Goal: Information Seeking & Learning: Learn about a topic

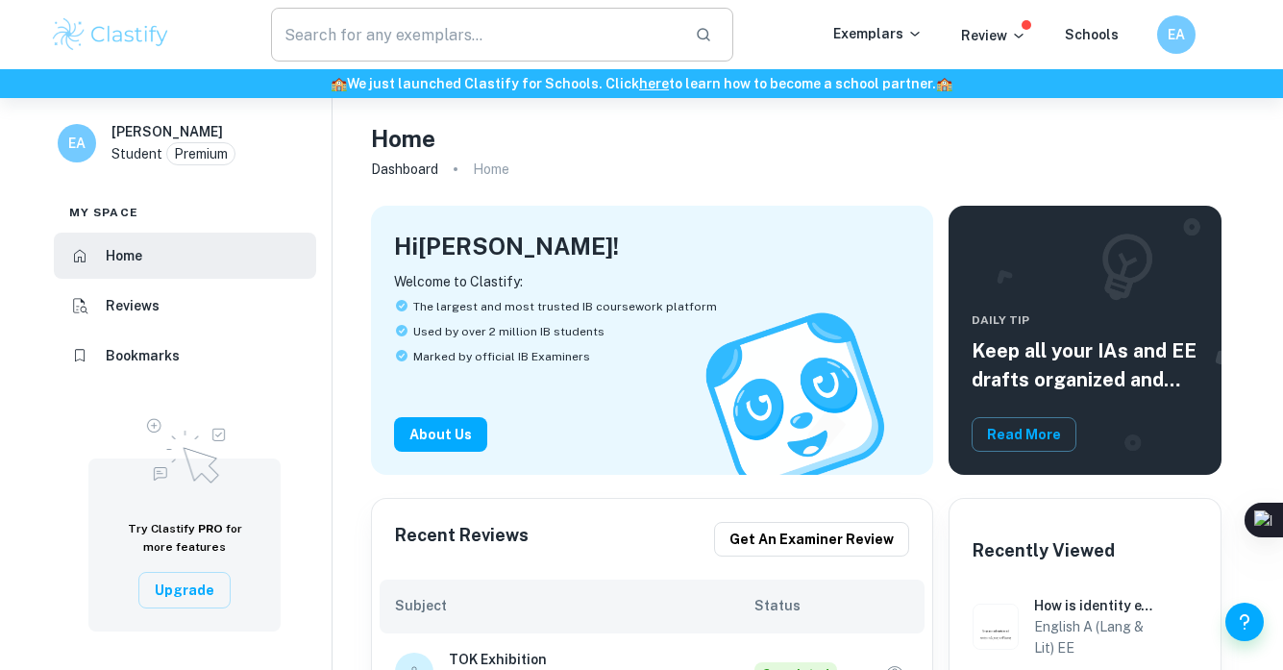
click at [517, 50] on input "text" at bounding box center [475, 35] width 409 height 54
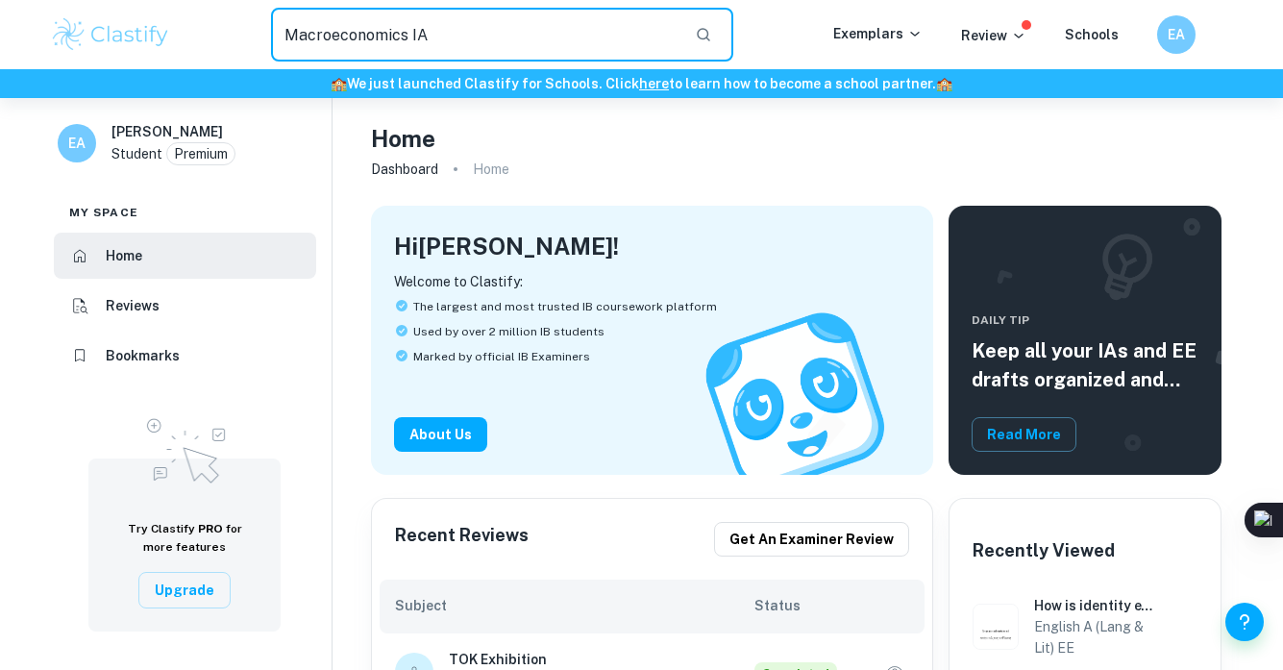
type input "Macroeconomics IA"
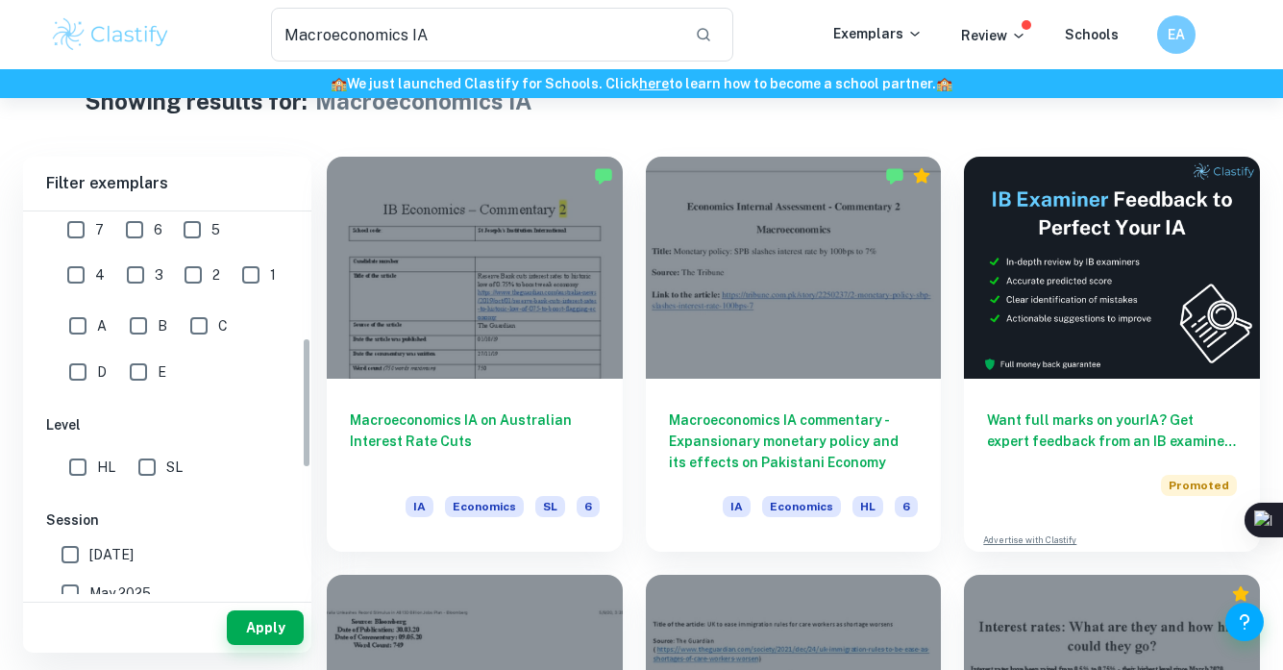
scroll to position [366, 0]
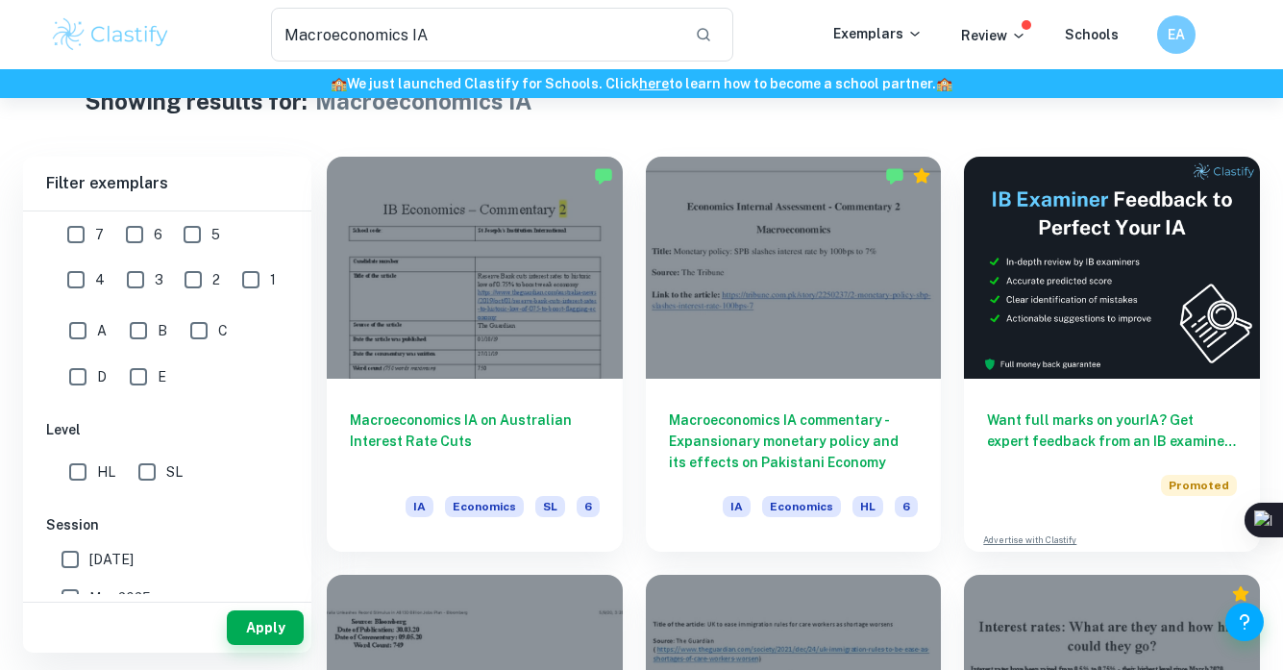
click at [86, 235] on input "7" at bounding box center [76, 234] width 38 height 38
checkbox input "true"
click at [74, 477] on input "HL" at bounding box center [78, 472] width 38 height 38
checkbox input "true"
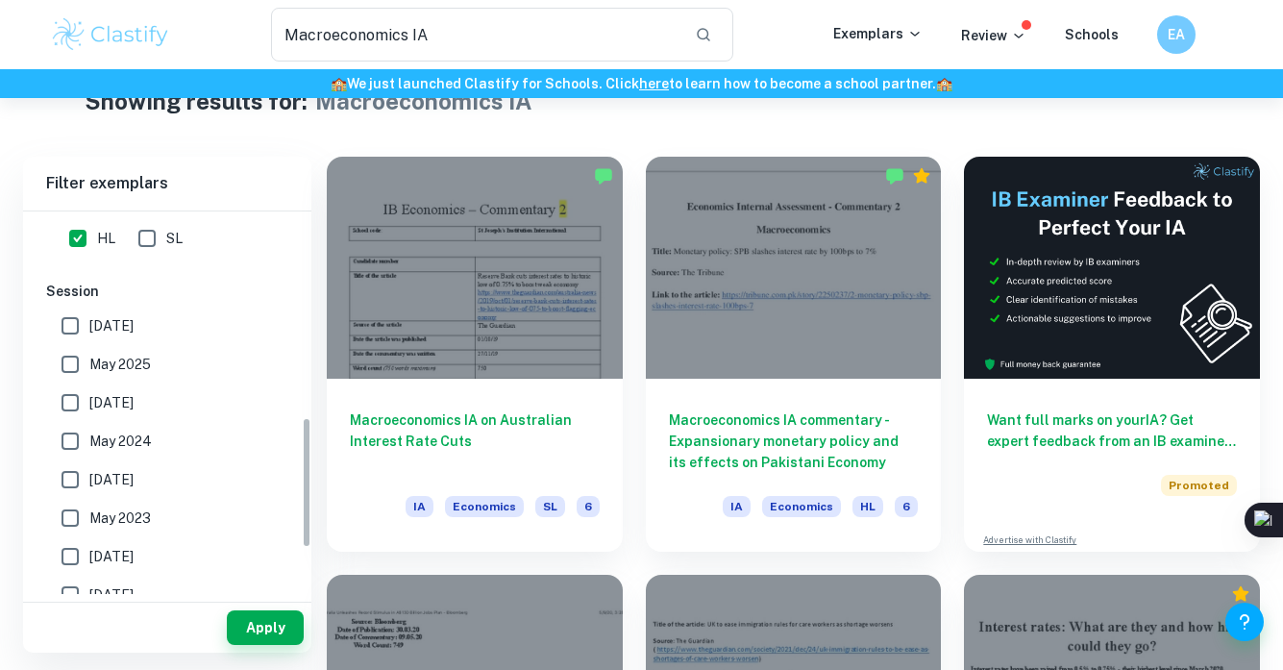
scroll to position [597, 0]
click at [70, 396] on input "[DATE]" at bounding box center [70, 405] width 38 height 38
click at [249, 619] on button "Apply" at bounding box center [265, 627] width 77 height 35
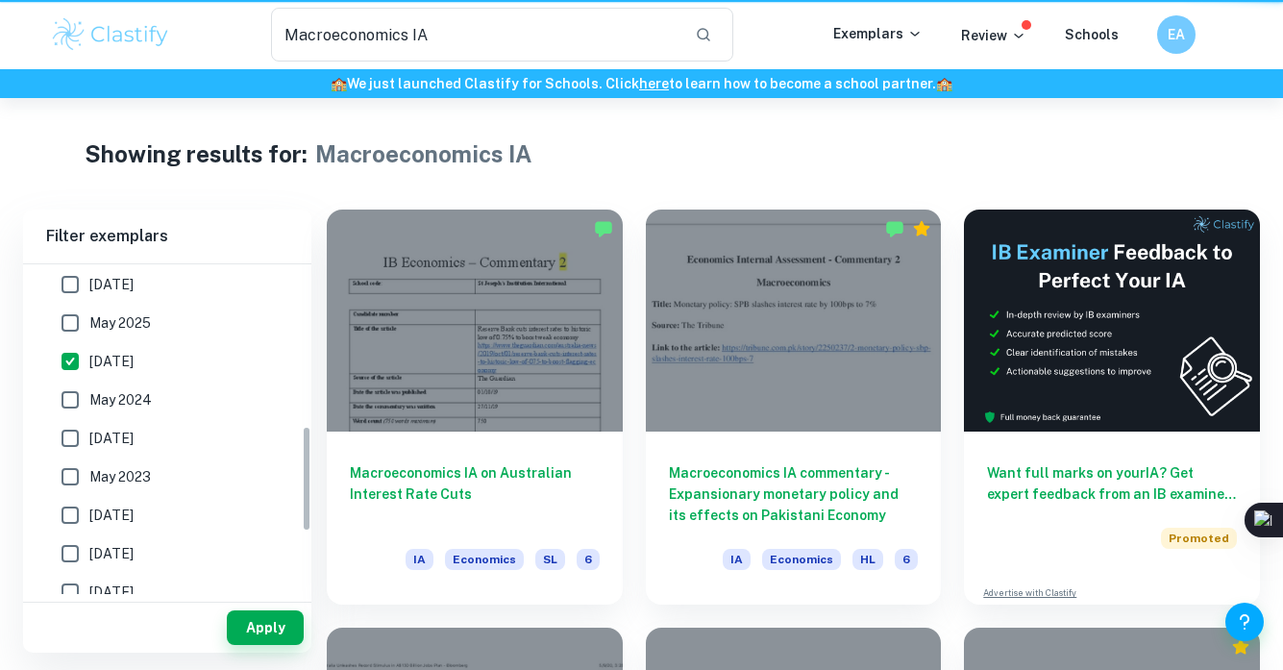
scroll to position [500, 0]
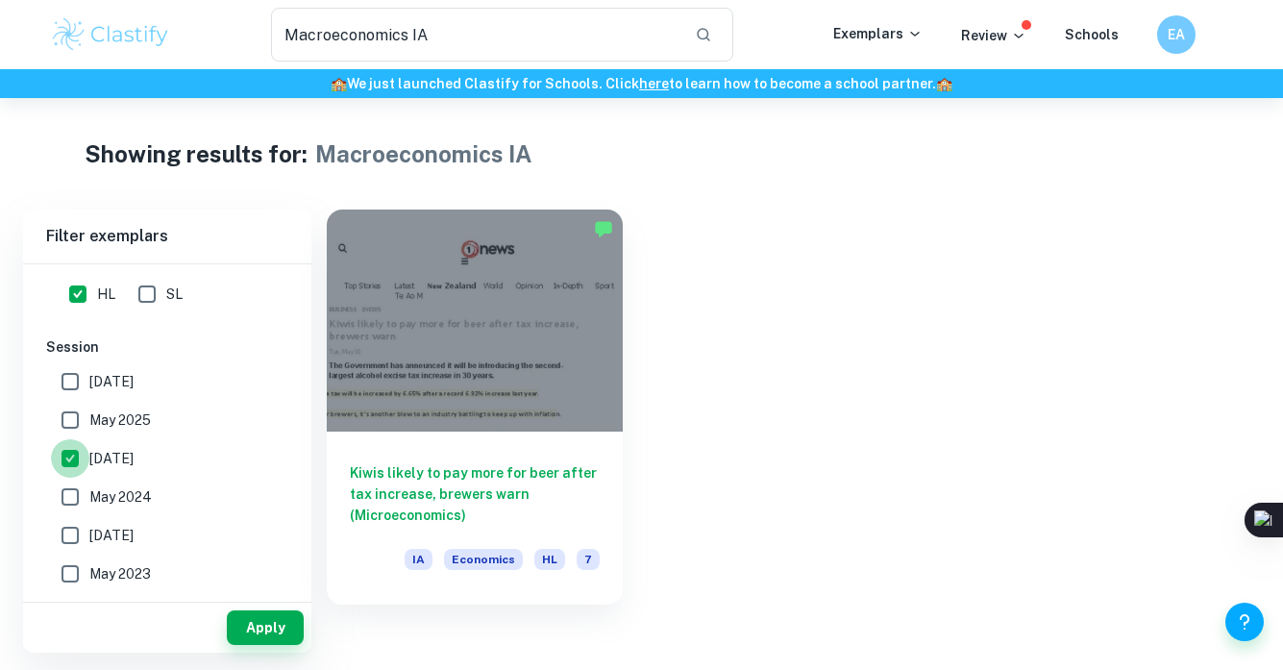
click at [72, 458] on input "[DATE]" at bounding box center [70, 458] width 38 height 38
checkbox input "false"
click at [75, 490] on input "May 2024" at bounding box center [70, 497] width 38 height 38
checkbox input "true"
click at [285, 616] on button "Apply" at bounding box center [265, 627] width 77 height 35
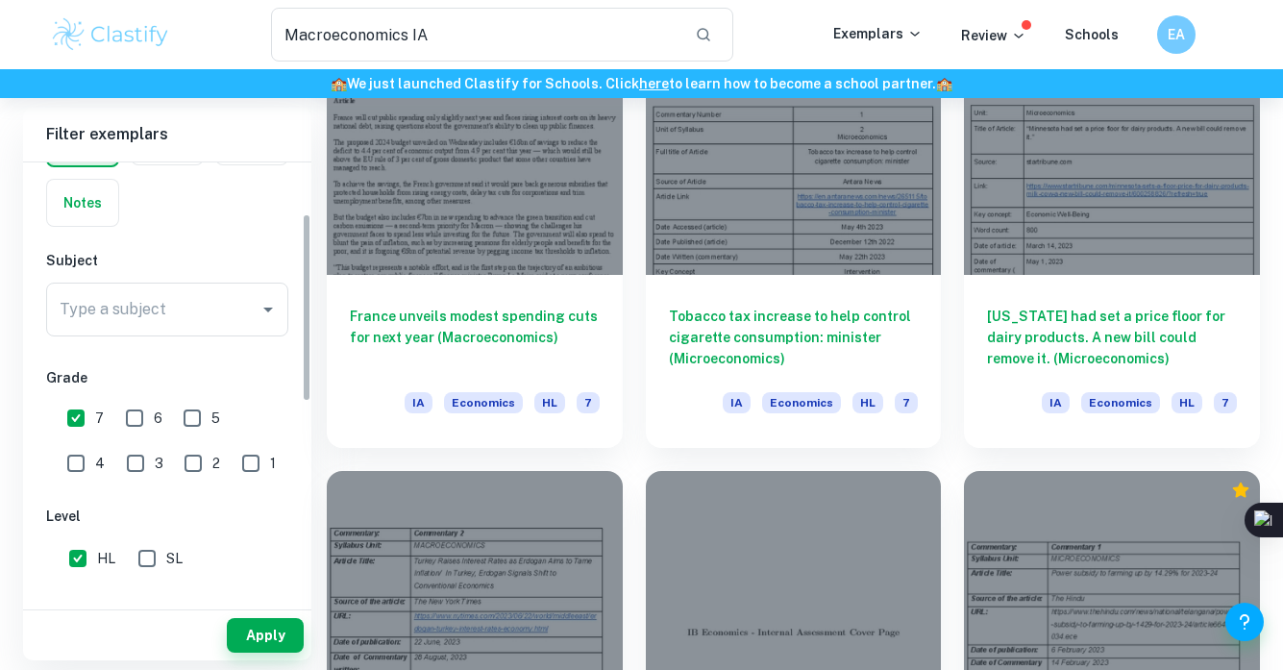
scroll to position [119, 0]
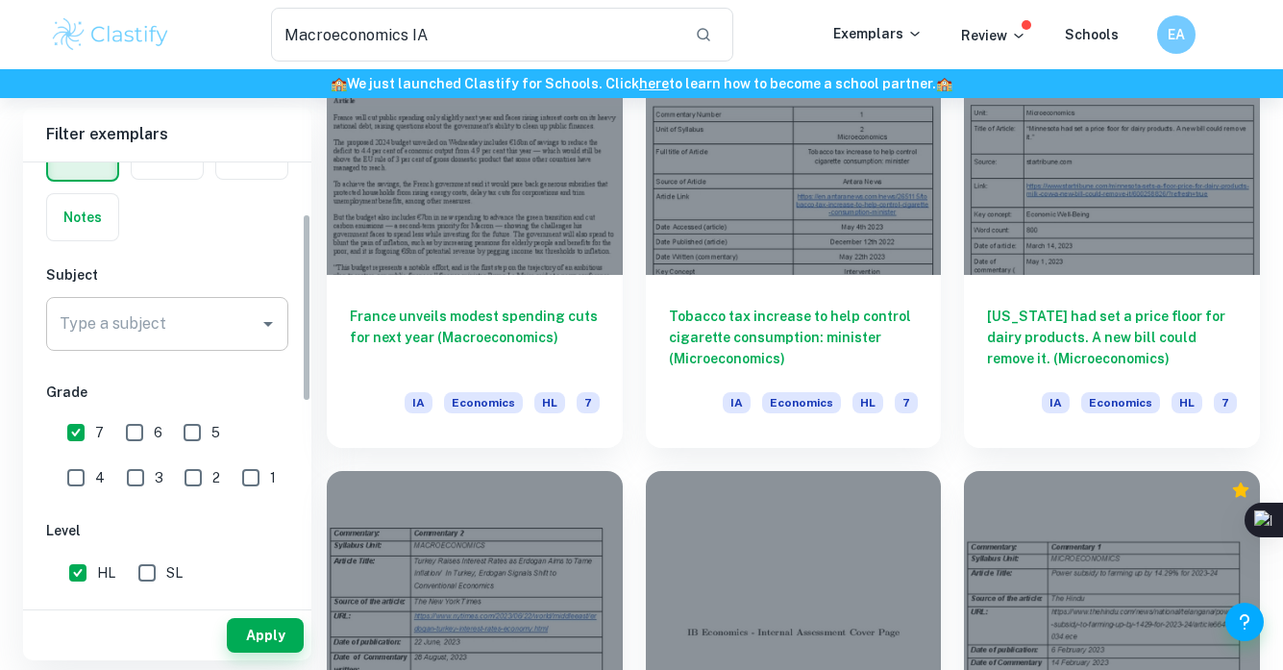
click at [224, 340] on input "Type a subject" at bounding box center [153, 324] width 196 height 37
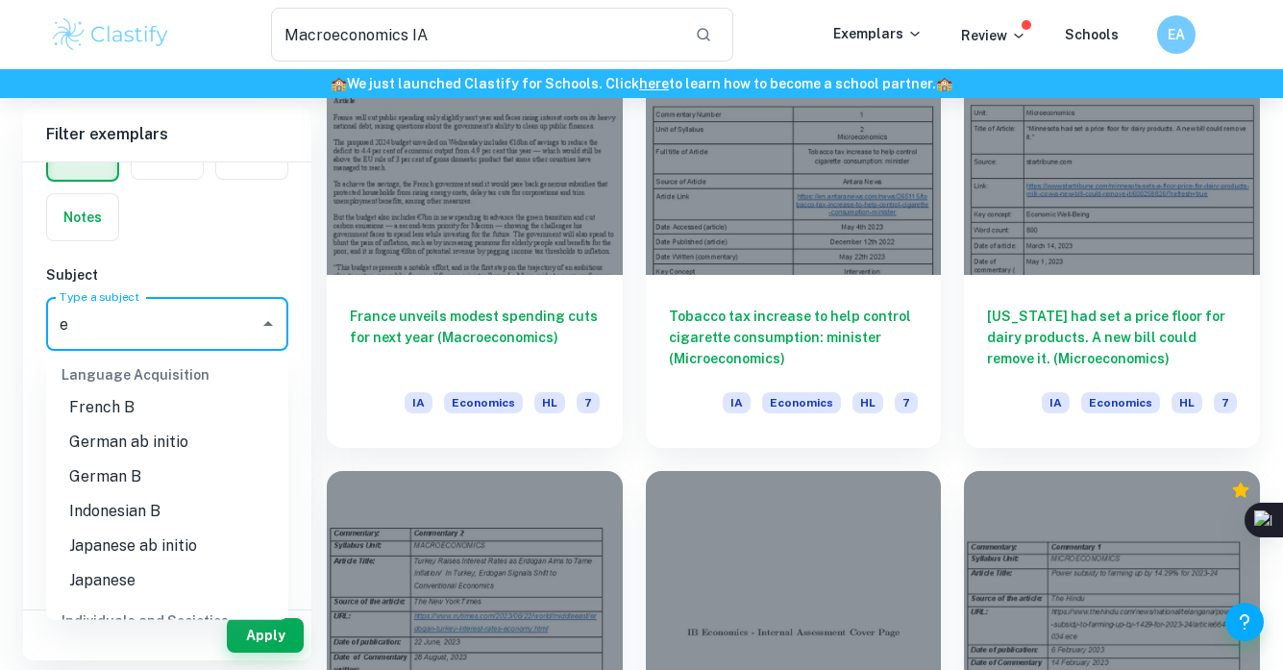
scroll to position [0, 0]
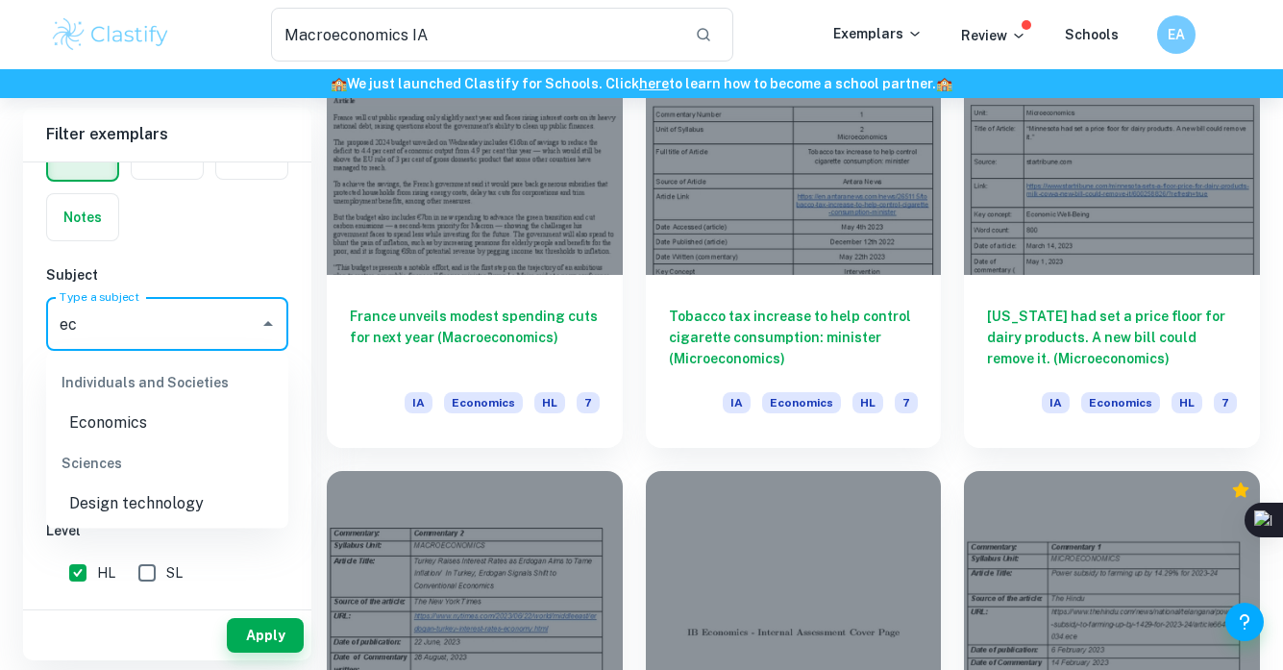
click at [182, 415] on li "Economics" at bounding box center [167, 423] width 242 height 35
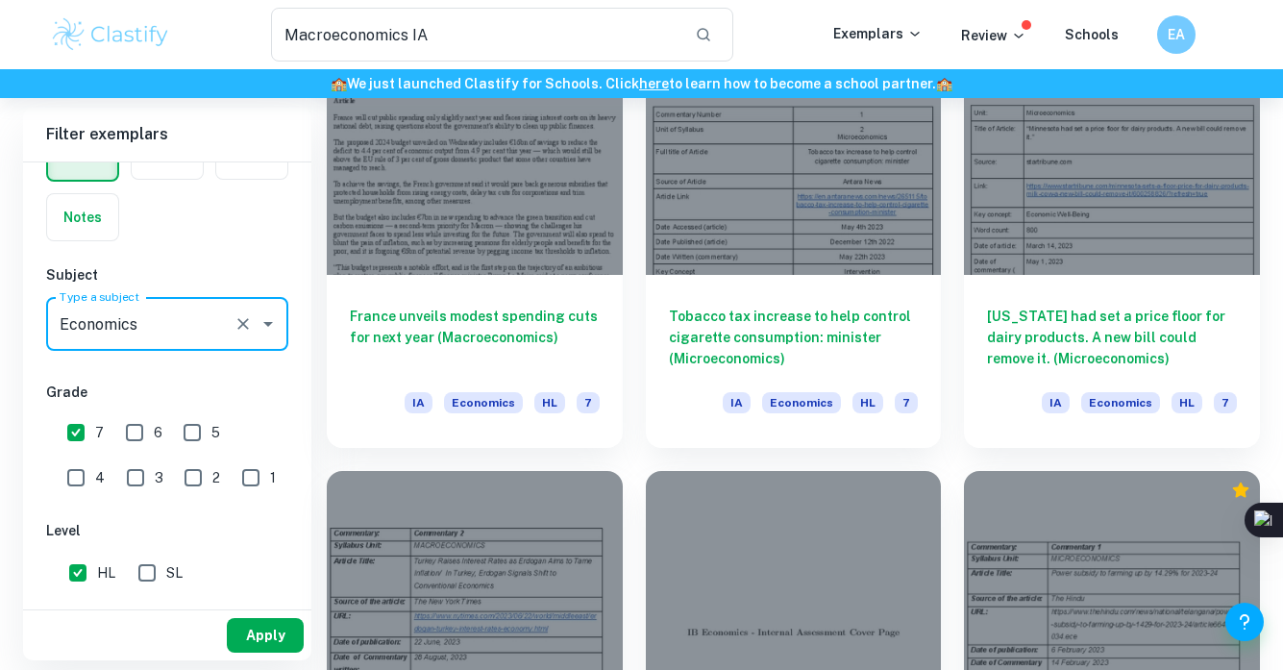
type input "Economics"
click at [250, 646] on button "Apply" at bounding box center [265, 635] width 77 height 35
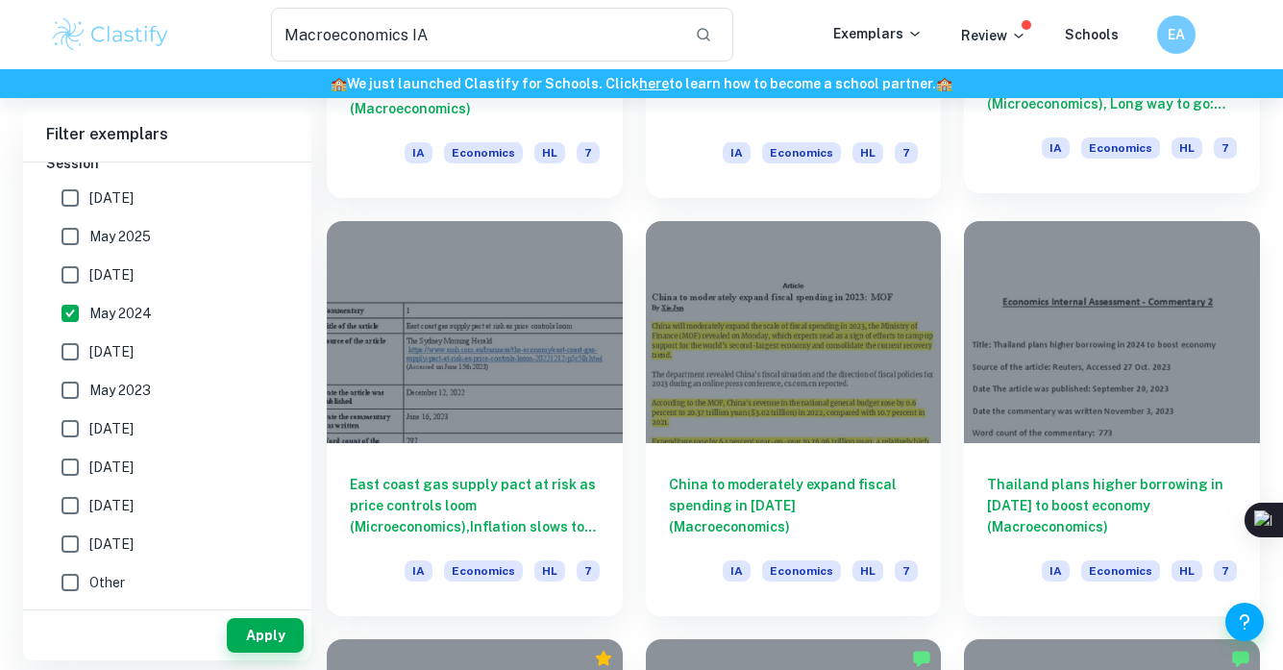
scroll to position [832, 0]
